Goal: Task Accomplishment & Management: Manage account settings

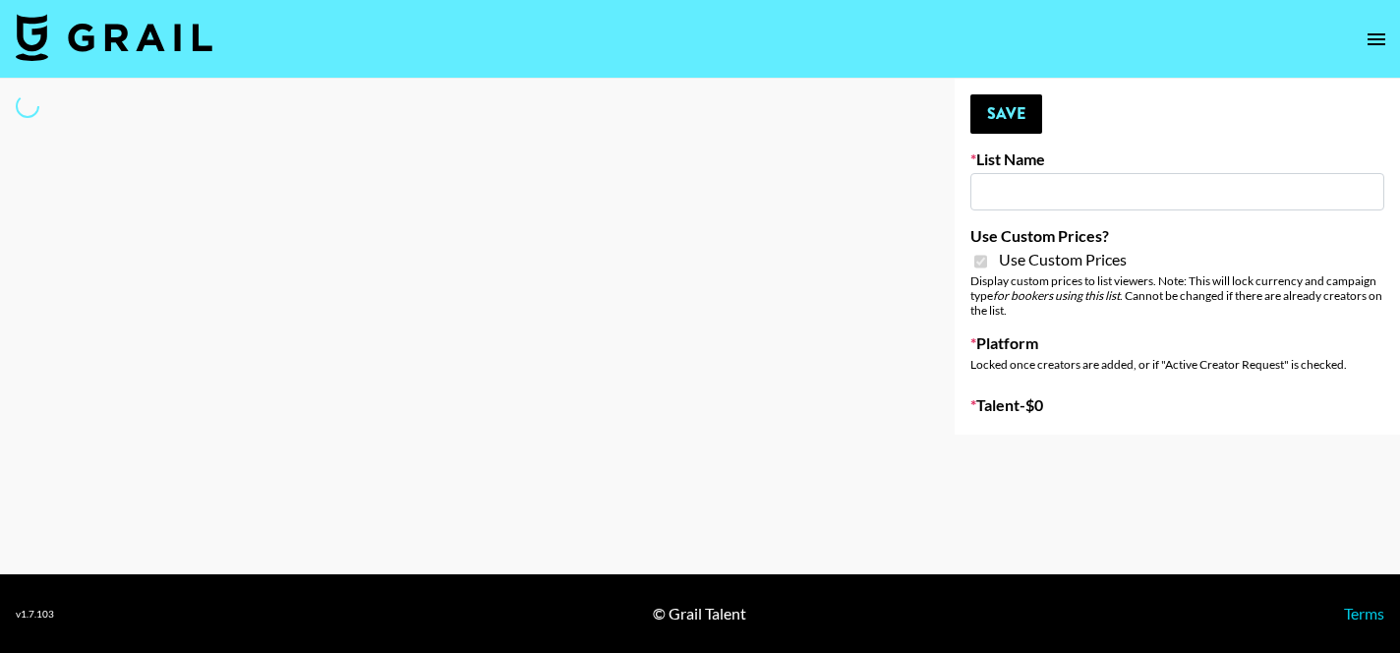
select select "Brand"
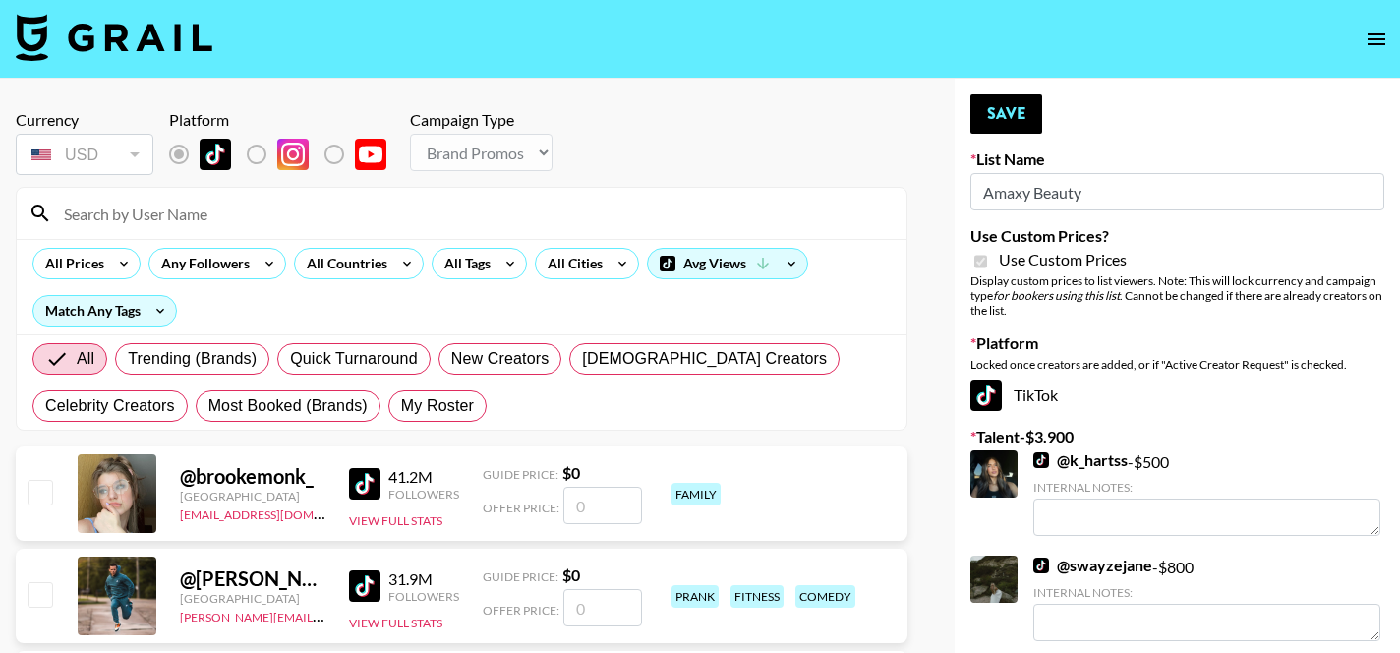
type input "Amaxy Beauty"
checkbox input "true"
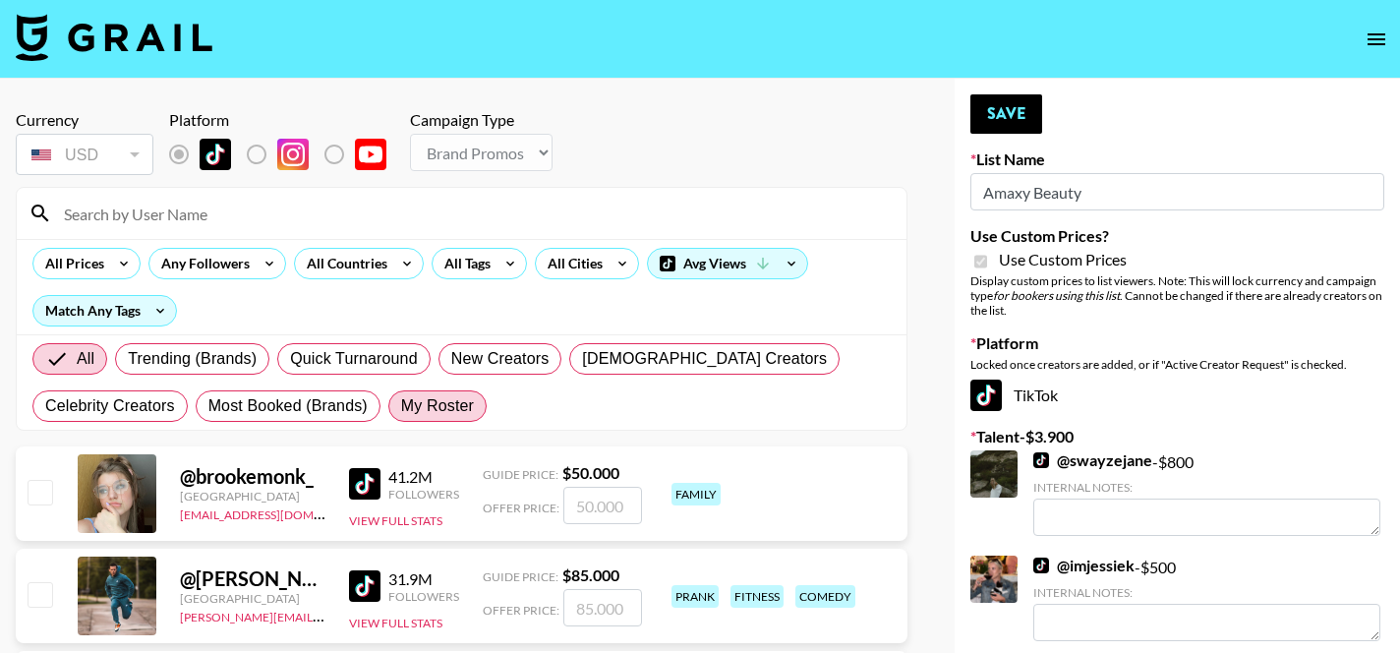
click at [447, 400] on span "My Roster" at bounding box center [437, 406] width 73 height 24
click at [401, 406] on input "My Roster" at bounding box center [401, 406] width 0 height 0
radio input "true"
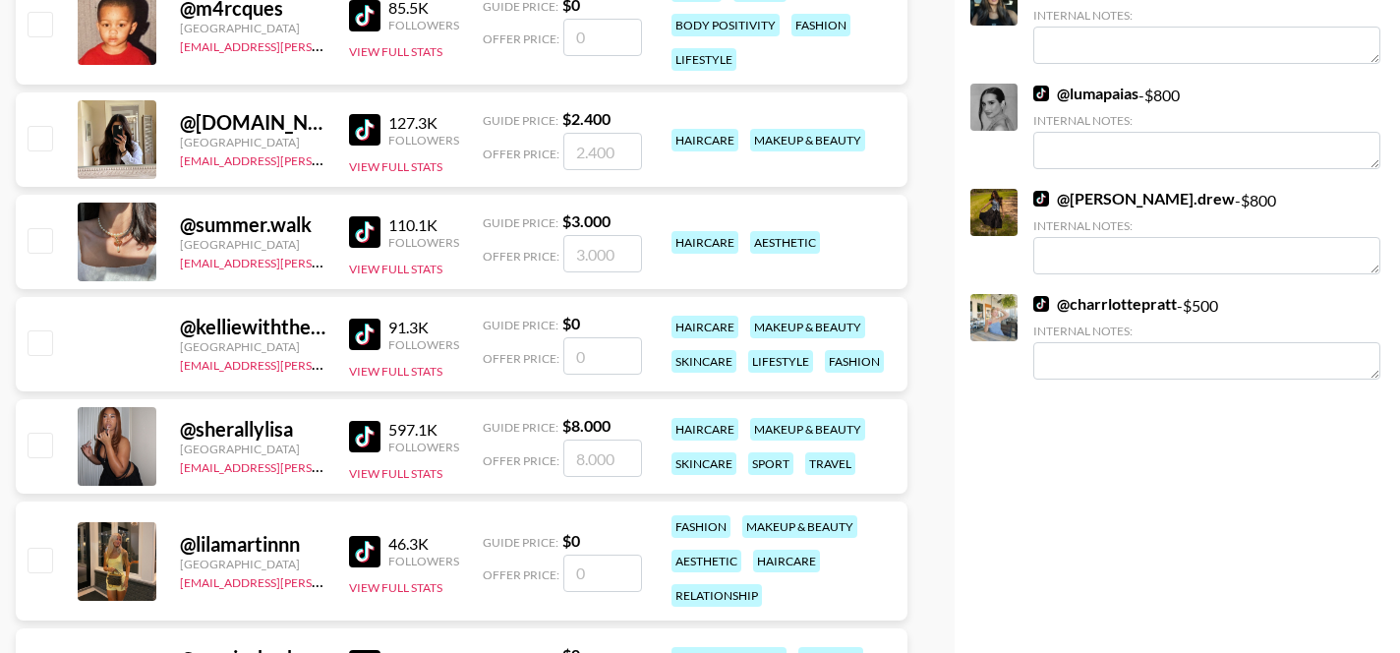
scroll to position [790, 0]
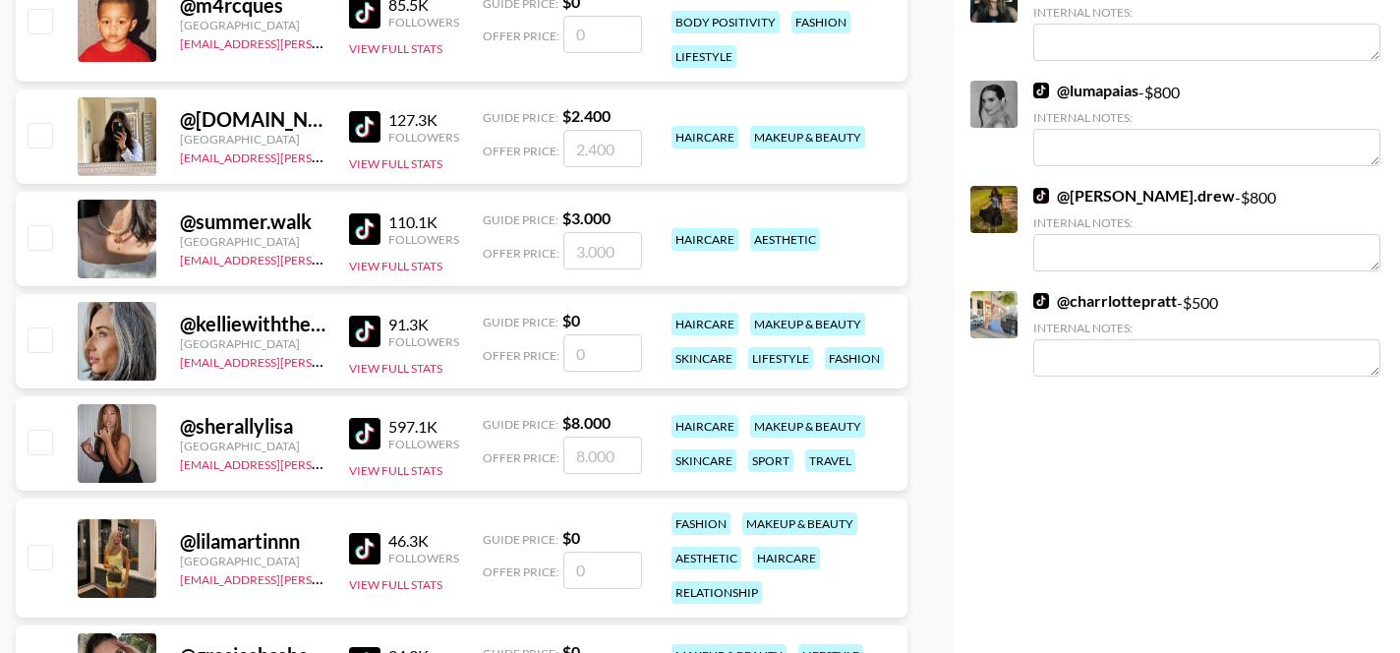
click at [606, 354] on input "number" at bounding box center [602, 352] width 79 height 37
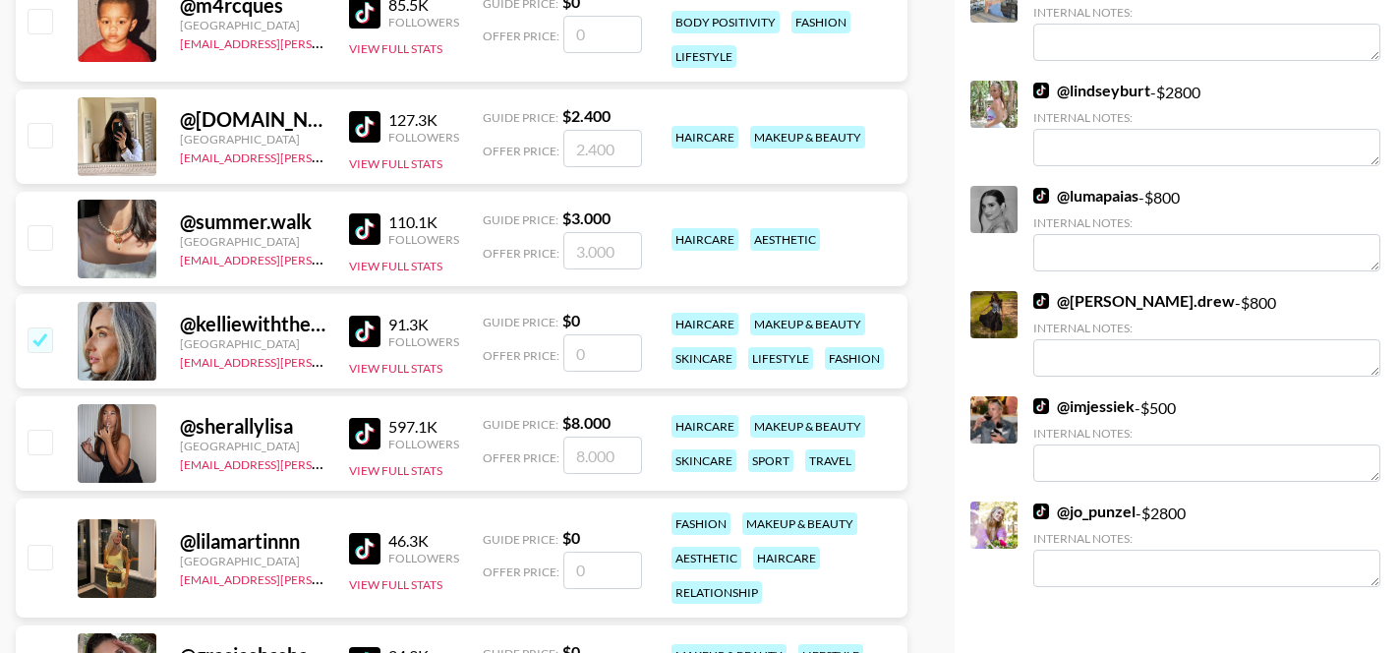
checkbox input "true"
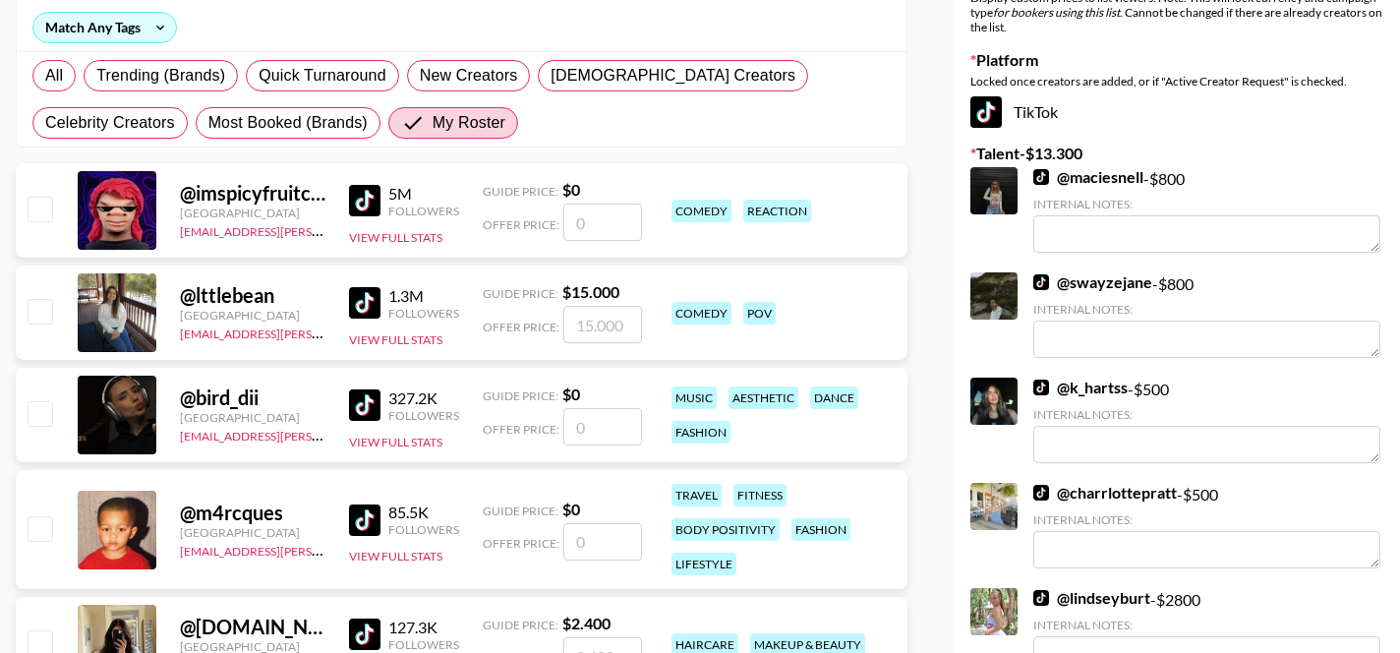
scroll to position [0, 0]
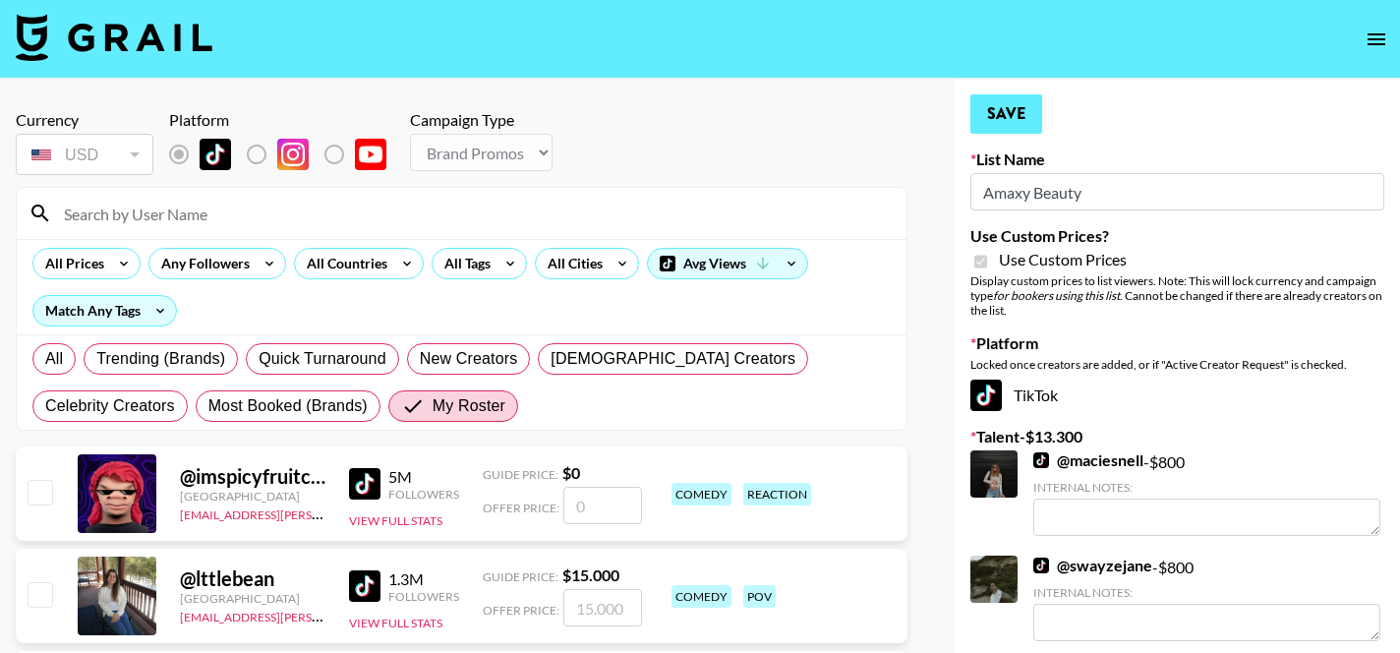
type input "3000"
click at [1006, 123] on button "Save" at bounding box center [1006, 113] width 72 height 39
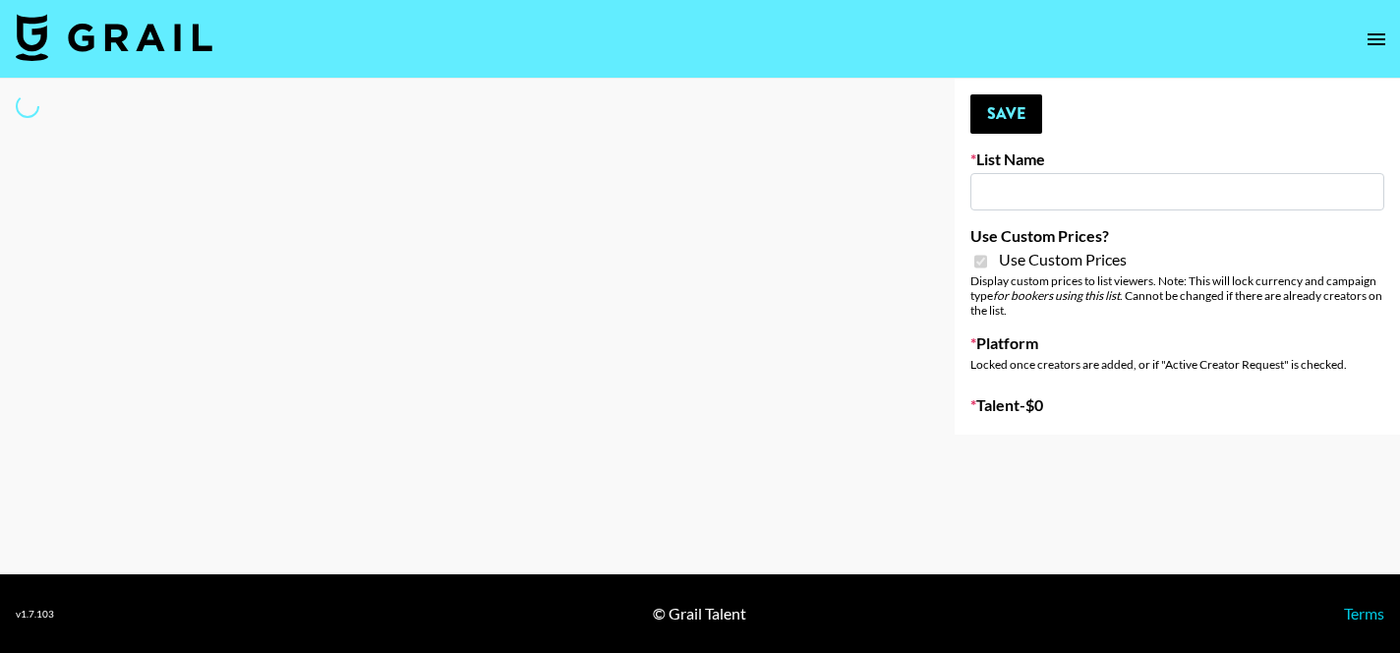
type input "COSRX LA"
checkbox input "true"
select select "Brand"
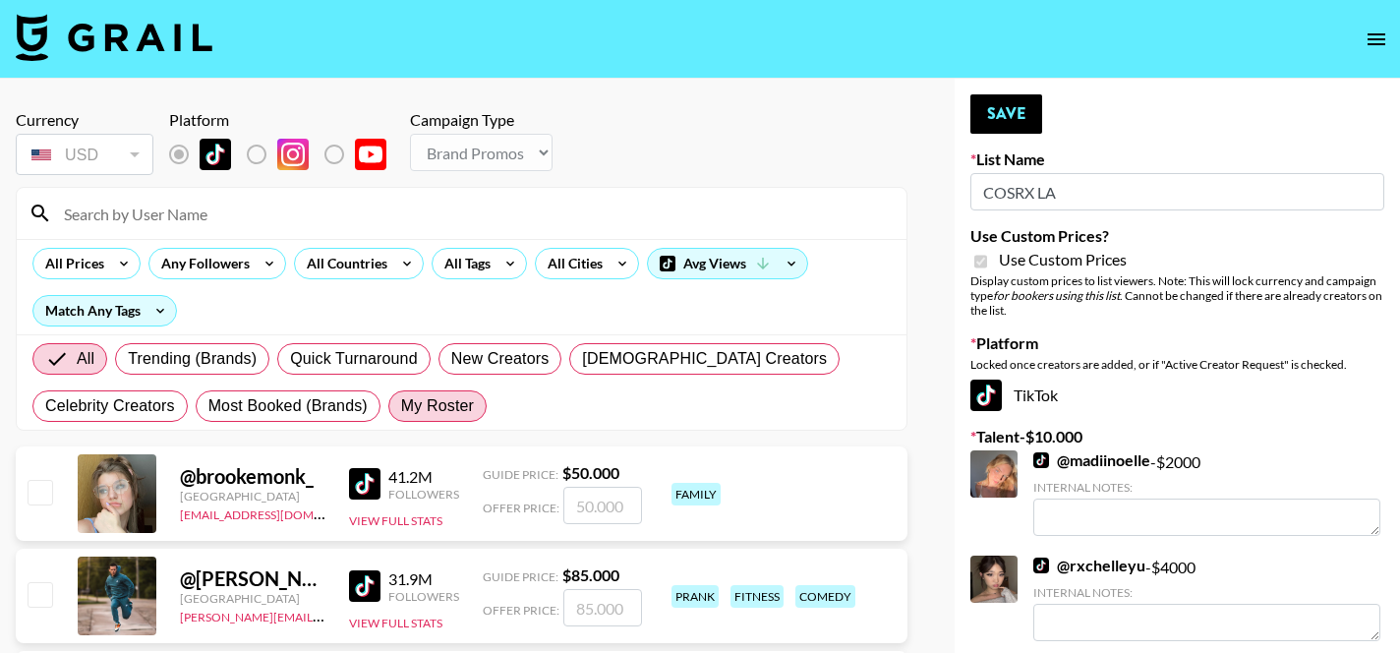
click at [437, 405] on span "My Roster" at bounding box center [437, 406] width 73 height 24
click at [401, 406] on input "My Roster" at bounding box center [401, 406] width 0 height 0
radio input "true"
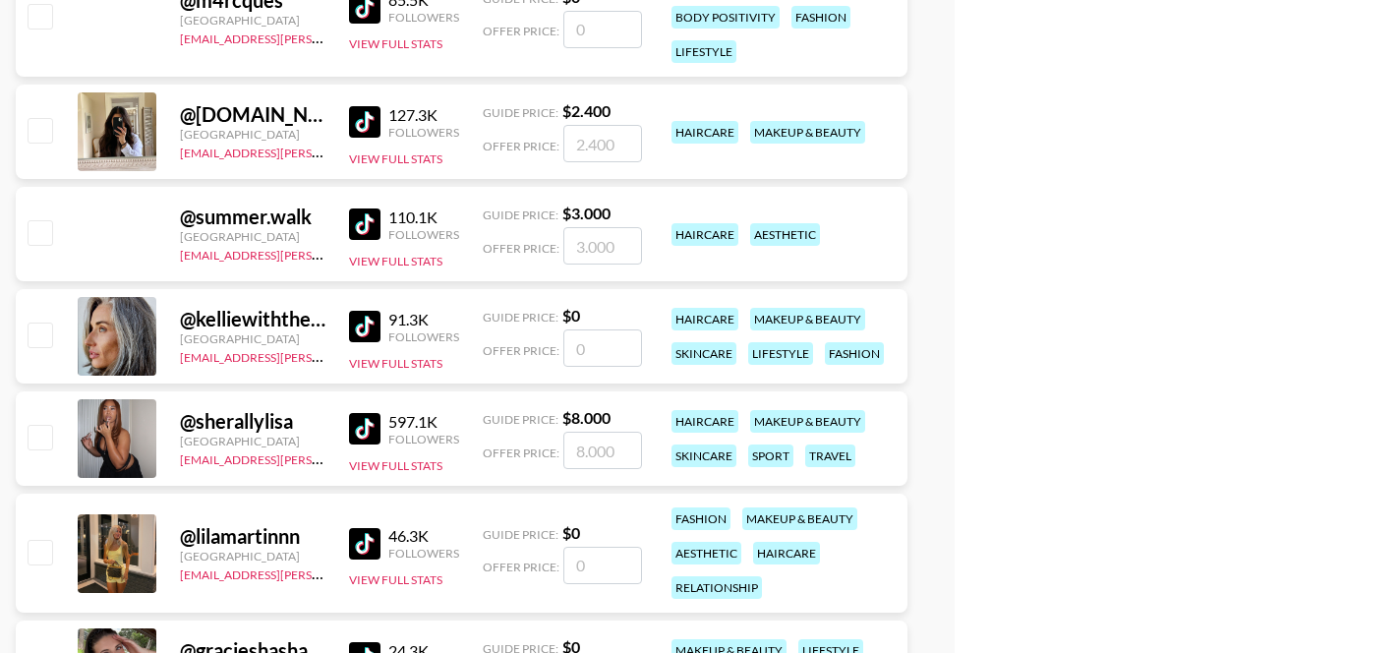
scroll to position [801, 0]
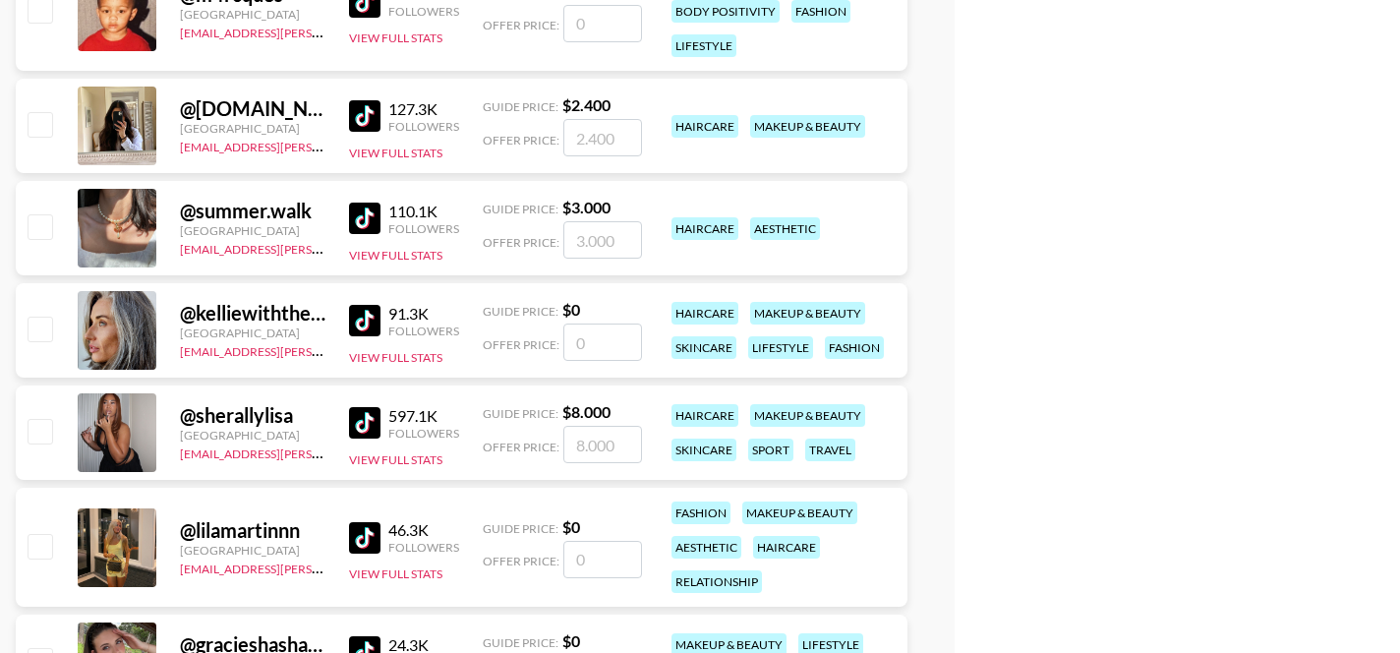
click at [591, 340] on input "number" at bounding box center [602, 341] width 79 height 37
checkbox input "true"
type input "3000"
checkbox input "false"
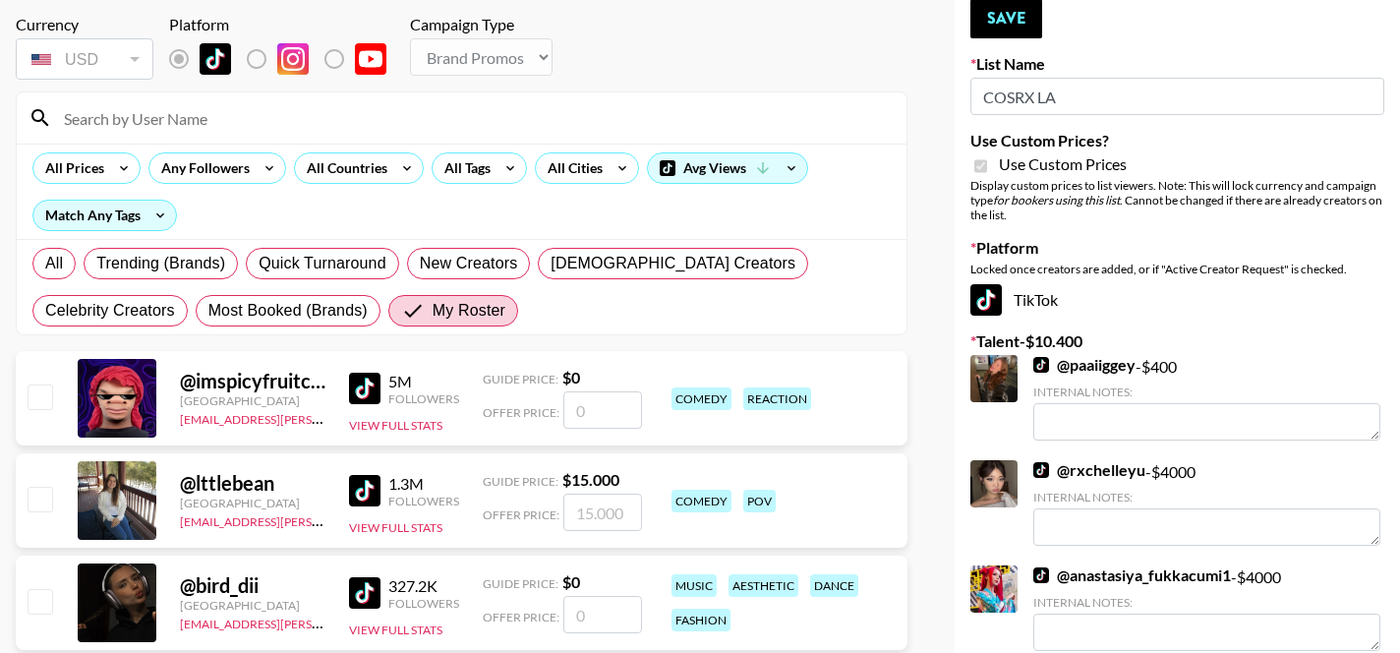
scroll to position [0, 0]
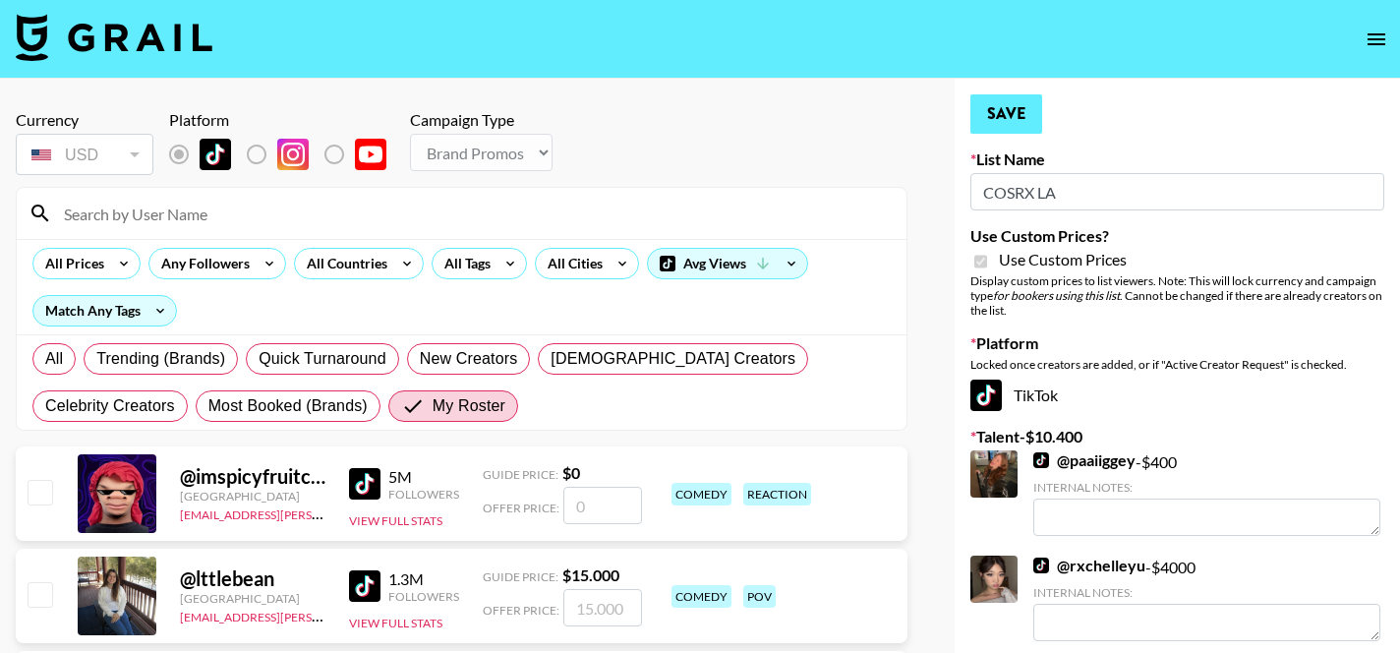
type input "3000"
click at [1006, 122] on button "Save" at bounding box center [1006, 113] width 72 height 39
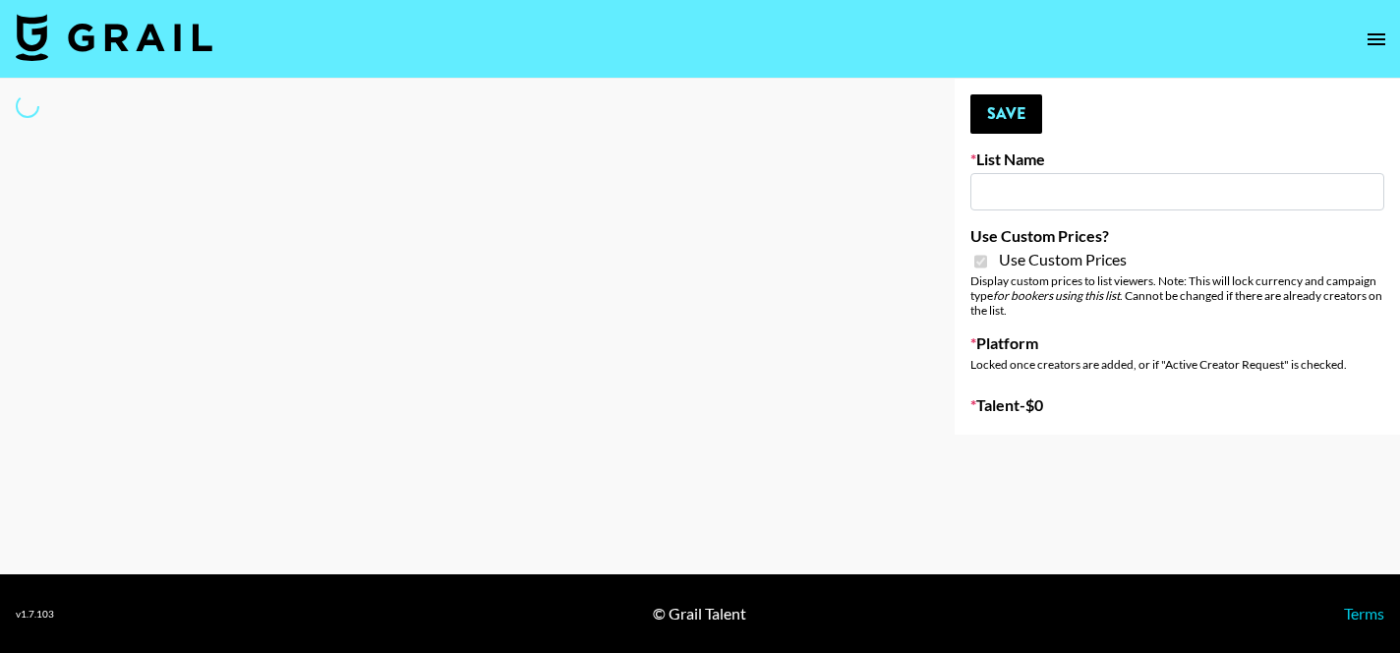
type input "Sleep & Glow"
checkbox input "true"
select select "Brand"
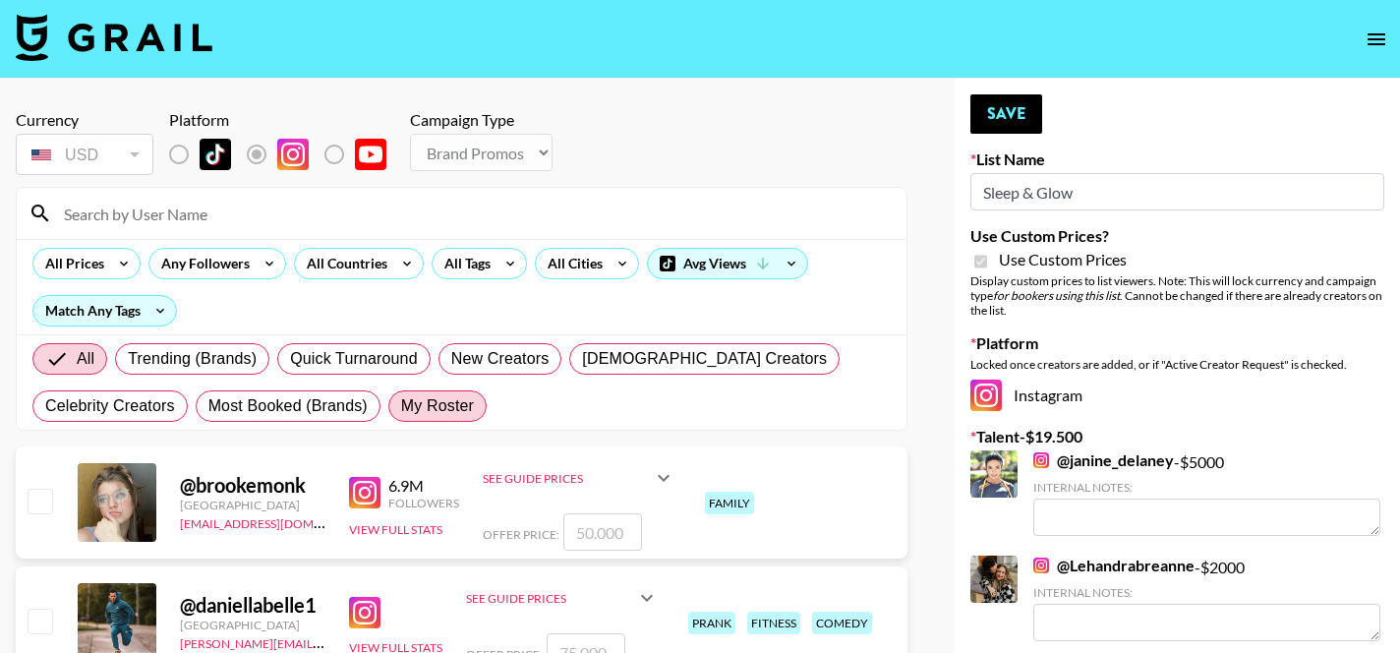
click at [427, 405] on span "My Roster" at bounding box center [437, 406] width 73 height 24
click at [401, 406] on input "My Roster" at bounding box center [401, 406] width 0 height 0
radio input "true"
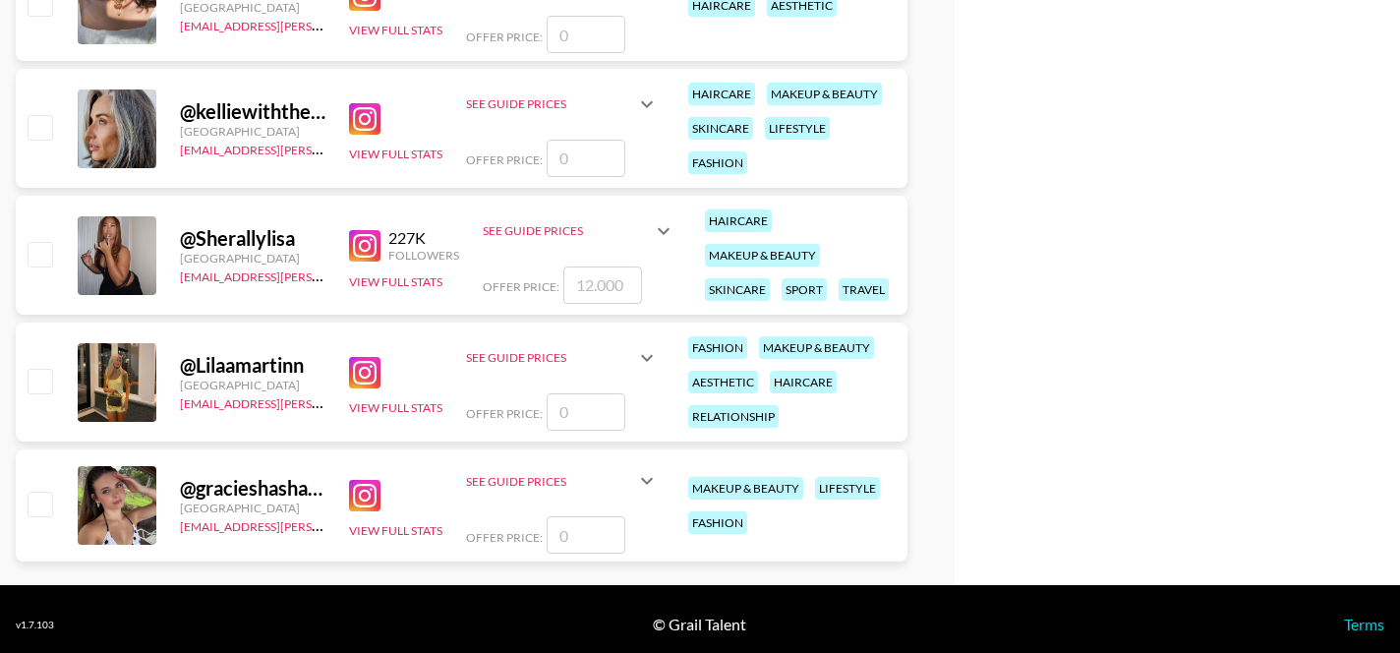
scroll to position [1115, 0]
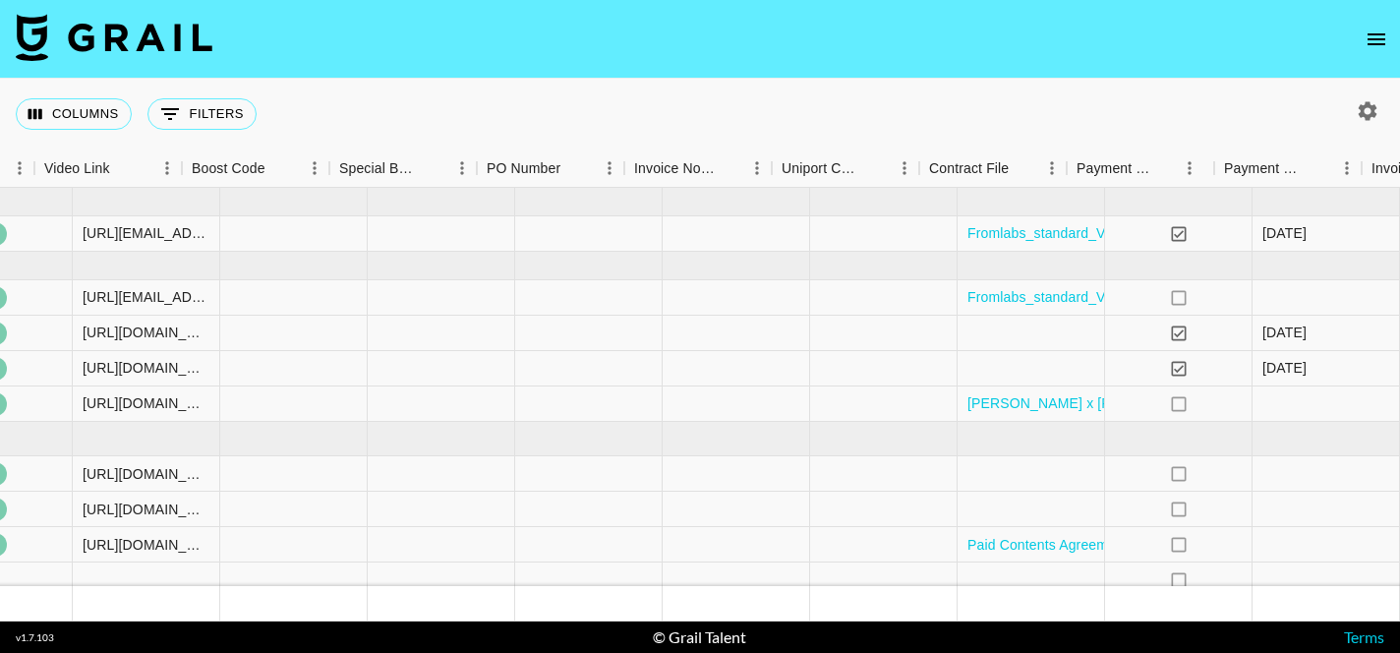
scroll to position [0, 2773]
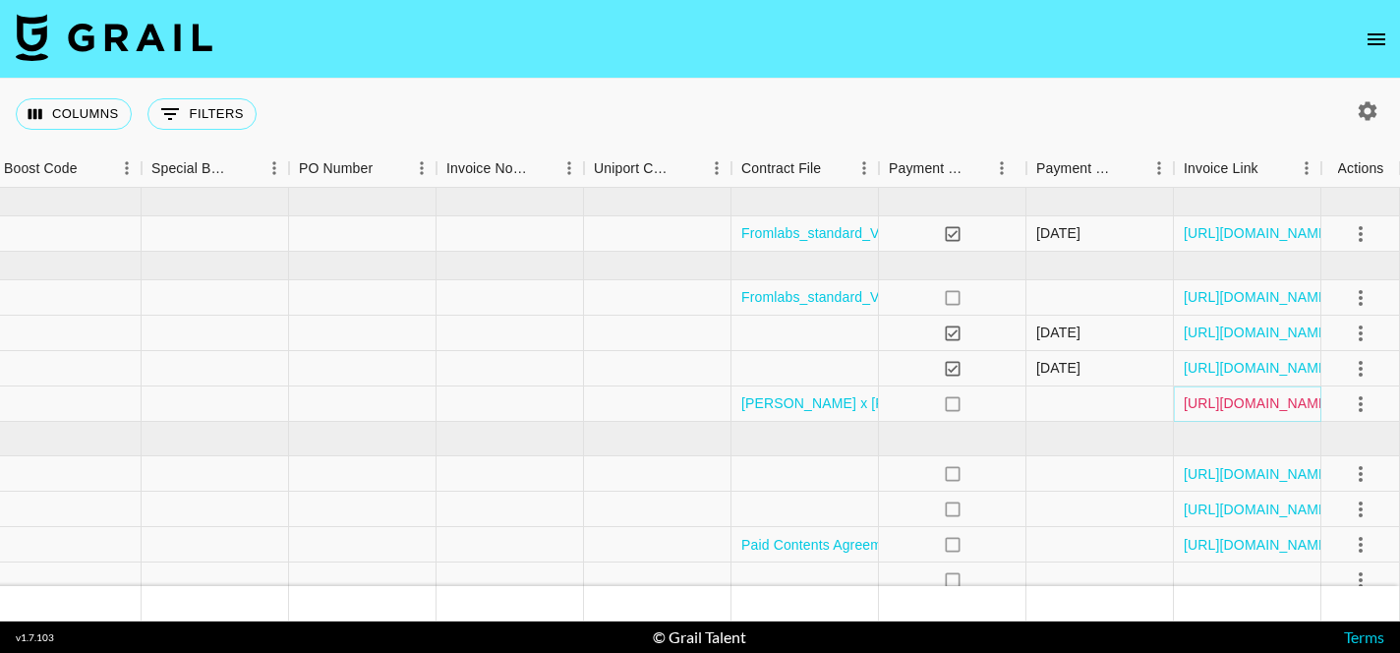
click at [1238, 406] on link "[URL][DOMAIN_NAME]" at bounding box center [1257, 403] width 148 height 20
